Goal: Task Accomplishment & Management: Manage account settings

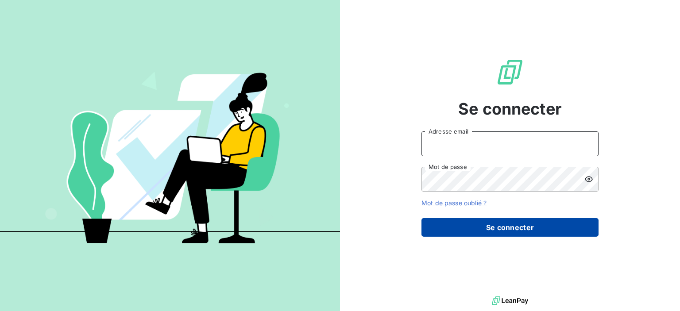
type input "[EMAIL_ADDRESS][DOMAIN_NAME]"
click at [545, 223] on button "Se connecter" at bounding box center [509, 227] width 177 height 19
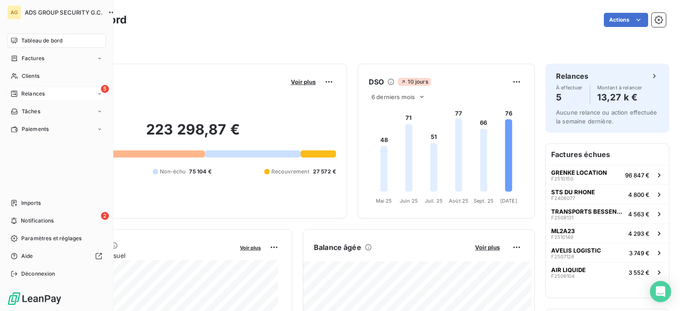
click at [19, 92] on div "Relances" at bounding box center [28, 94] width 34 height 8
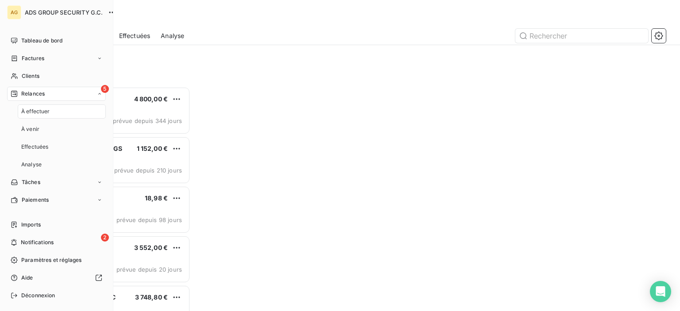
click at [82, 94] on div "5 Relances" at bounding box center [56, 94] width 99 height 14
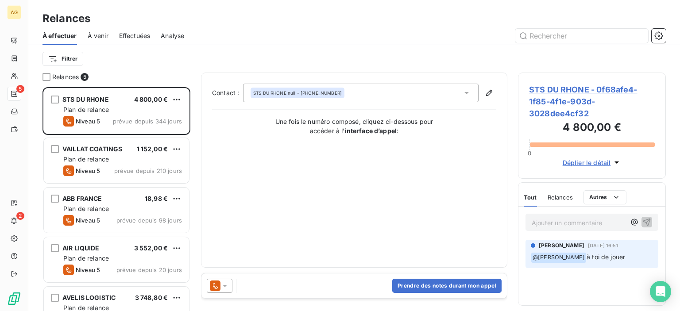
scroll to position [23, 0]
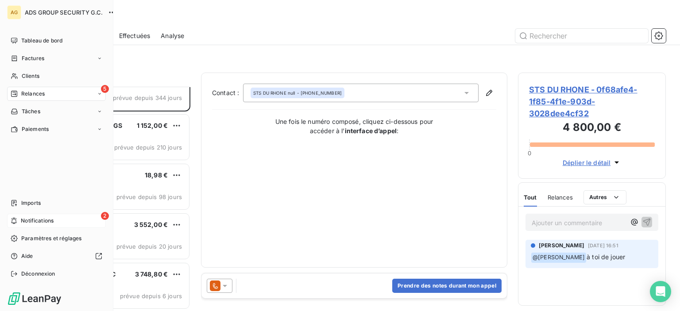
click at [50, 220] on span "Notifications" at bounding box center [37, 221] width 33 height 8
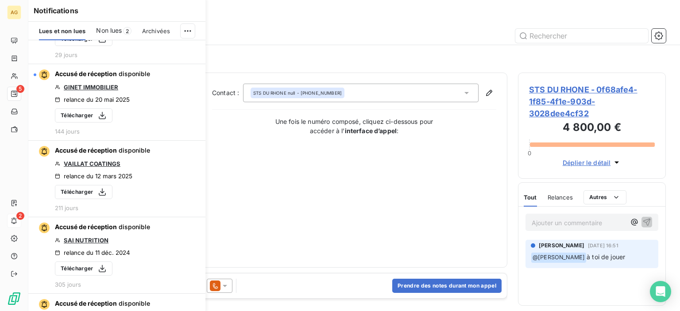
scroll to position [0, 0]
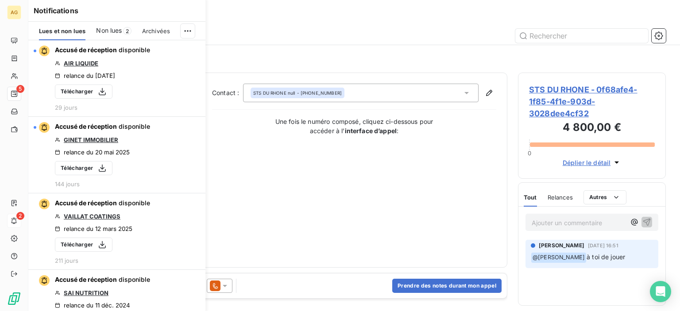
click at [323, 38] on div at bounding box center [430, 36] width 471 height 14
